Goal: Find specific page/section: Find specific page/section

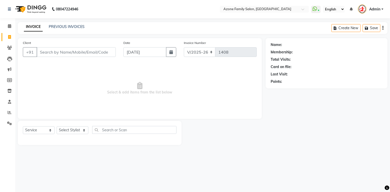
select select "5098"
select select "service"
click at [63, 25] on link "PREVIOUS INVOICES" at bounding box center [67, 26] width 36 height 5
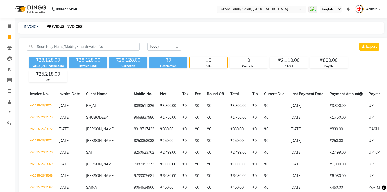
click at [242, 10] on input "text" at bounding box center [257, 9] width 74 height 5
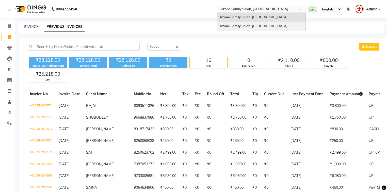
click at [247, 26] on span "Azone Family Salon, [GEOGRAPHIC_DATA]" at bounding box center [254, 26] width 68 height 4
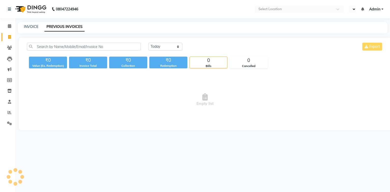
select select "en"
